Goal: Information Seeking & Learning: Find specific fact

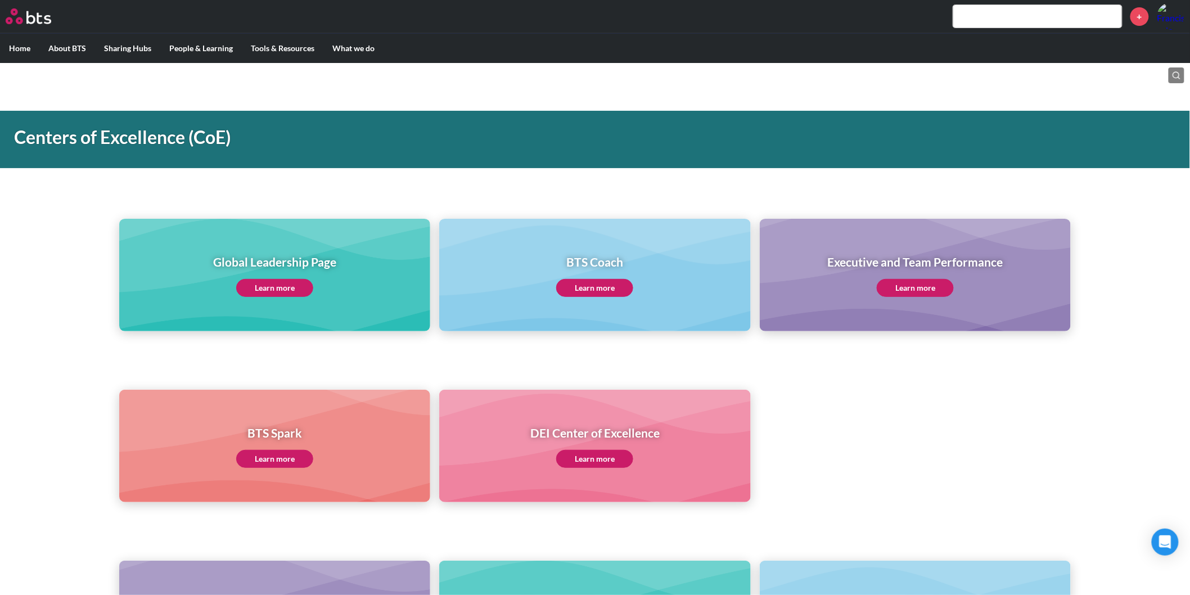
click at [978, 18] on input "text" at bounding box center [1038, 16] width 169 height 23
type input "symbolic acts"
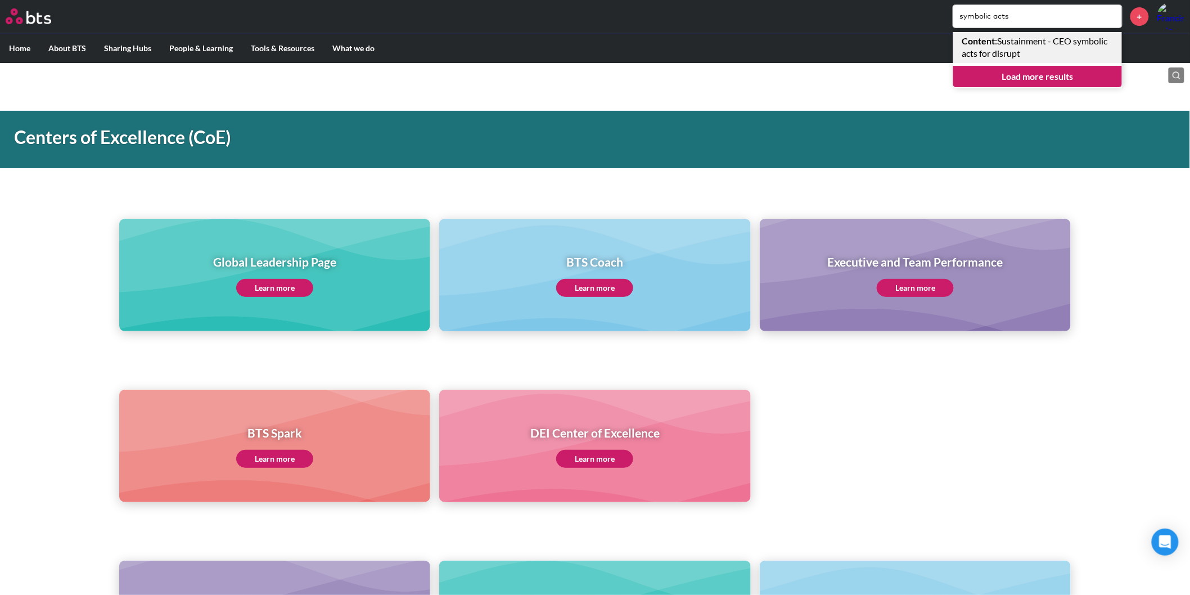
click at [994, 35] on strong "Content" at bounding box center [979, 40] width 33 height 11
drag, startPoint x: 1022, startPoint y: 19, endPoint x: 642, endPoint y: -39, distance: 384.8
click at [642, 0] on html "MENU symbolic acts Content : Sustainment - CEO symbolic acts for disrupt Load m…" at bounding box center [595, 516] width 1190 height 1032
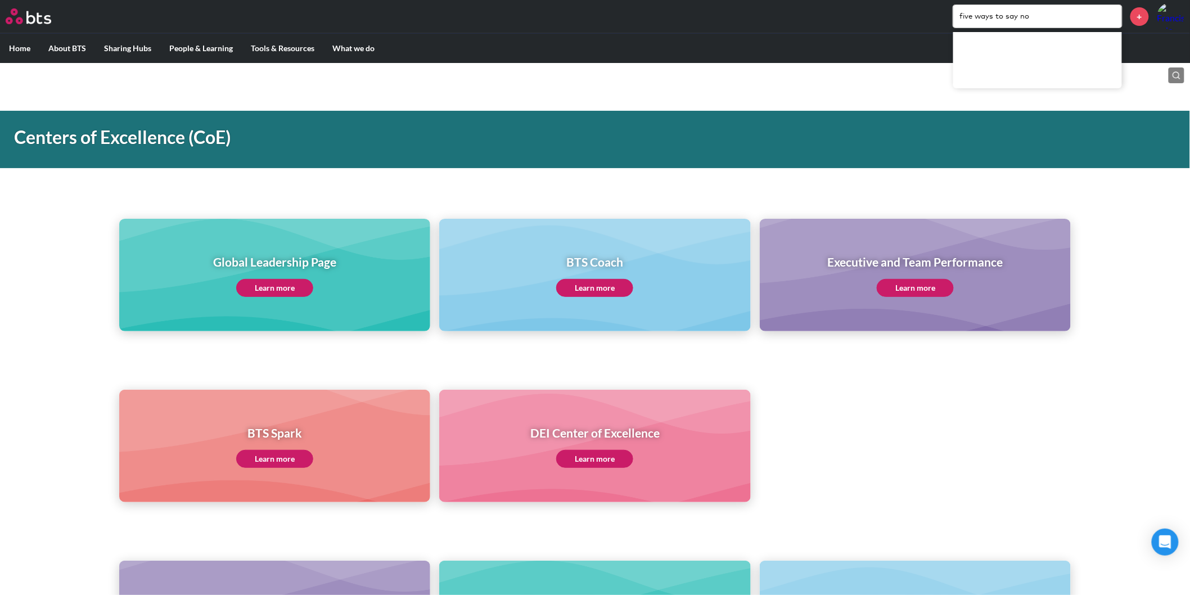
click at [1062, 58] on div at bounding box center [1038, 60] width 169 height 56
click at [1044, 15] on input "five ways to say no" at bounding box center [1038, 16] width 169 height 23
click at [1135, 64] on main "Centers of Excellence ([PERSON_NAME]) Global Leadership Page Learn more BTS Coa…" at bounding box center [595, 543] width 1190 height 960
click at [974, 14] on input "five ways to say no" at bounding box center [1038, 16] width 169 height 23
drag, startPoint x: 1009, startPoint y: 17, endPoint x: 860, endPoint y: 21, distance: 149.7
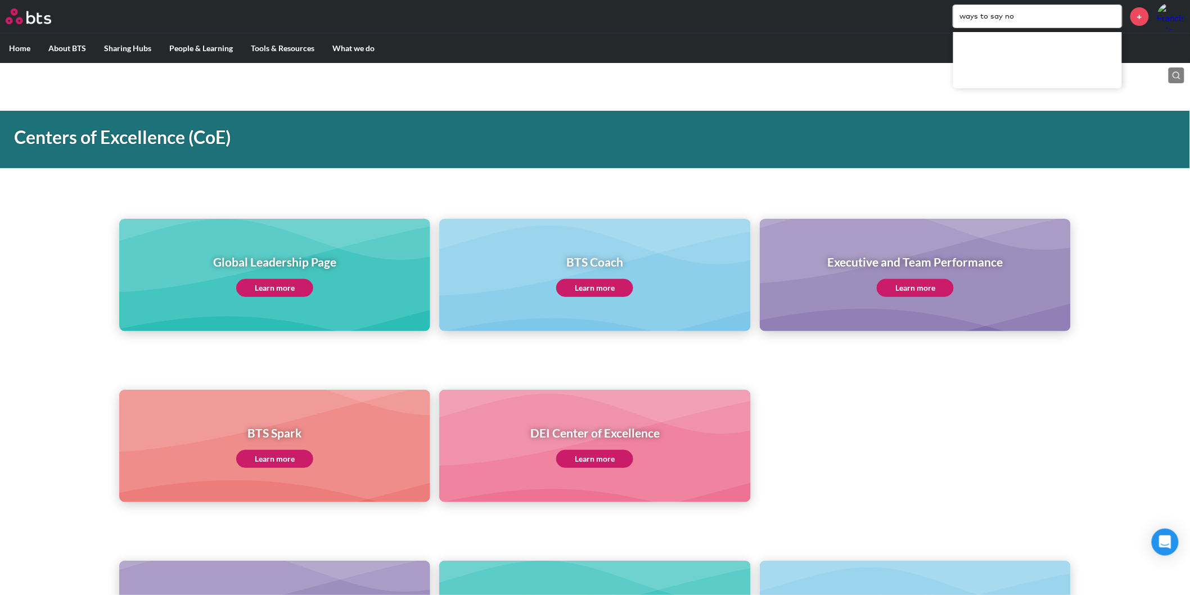
click at [860, 21] on div "ways to say no +" at bounding box center [628, 16] width 1113 height 27
type input "saying no"
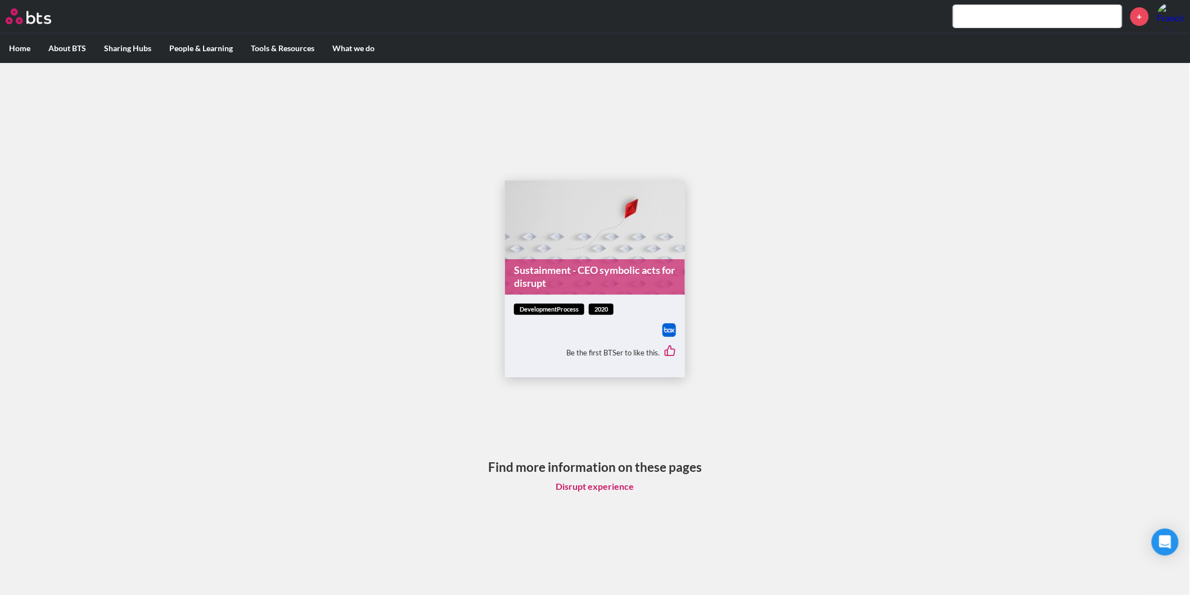
click at [664, 330] on img at bounding box center [670, 330] width 14 height 14
